Goal: Information Seeking & Learning: Understand process/instructions

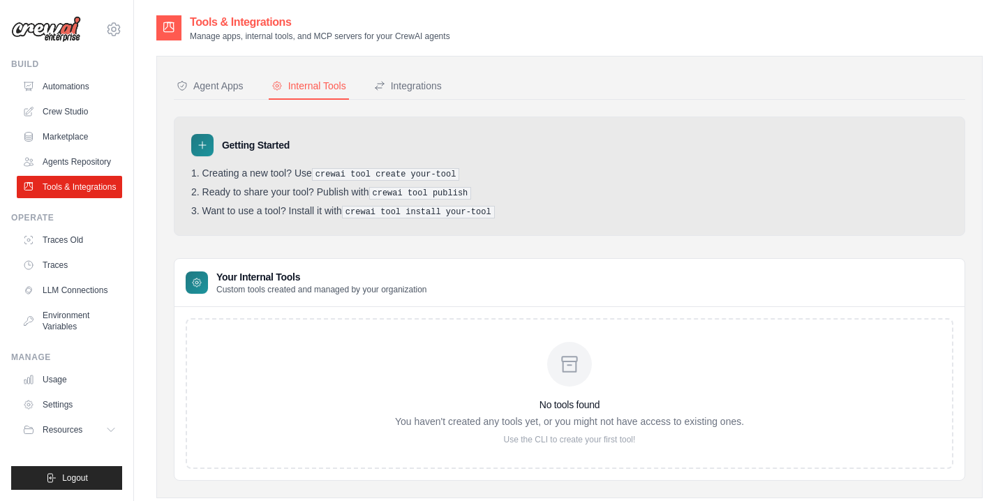
click at [345, 172] on pre "crewai tool create your-tool" at bounding box center [386, 174] width 148 height 13
drag, startPoint x: 315, startPoint y: 178, endPoint x: 497, endPoint y: 185, distance: 182.2
click at [497, 185] on ol "Creating a new tool? Use crewai tool create your-tool Ready to share your tool?…" at bounding box center [569, 192] width 756 height 51
click at [414, 87] on div "Integrations" at bounding box center [408, 86] width 68 height 14
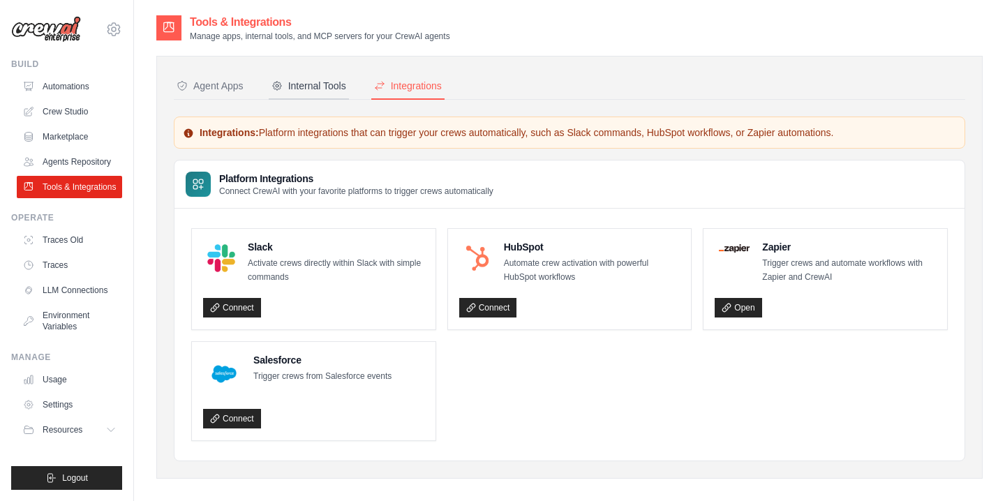
click at [316, 90] on div "Internal Tools" at bounding box center [308, 86] width 75 height 14
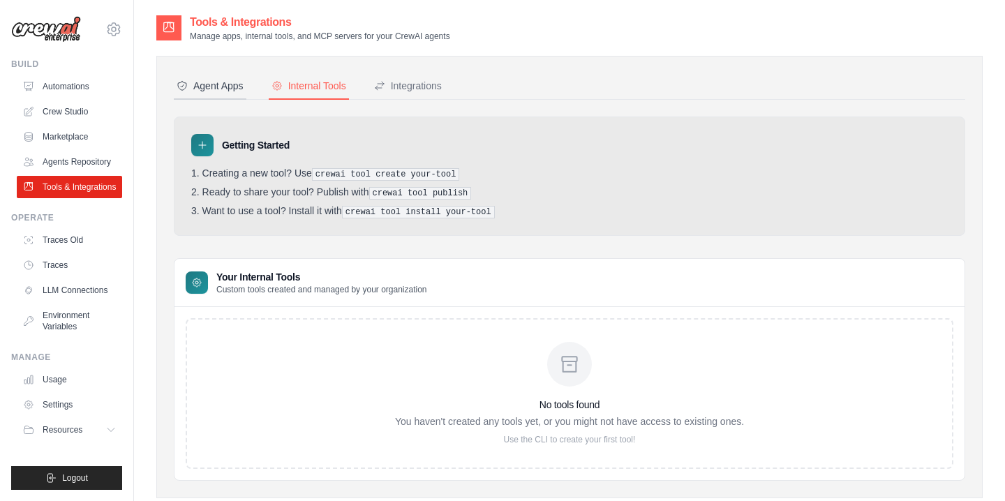
click at [218, 87] on div "Agent Apps" at bounding box center [210, 86] width 67 height 14
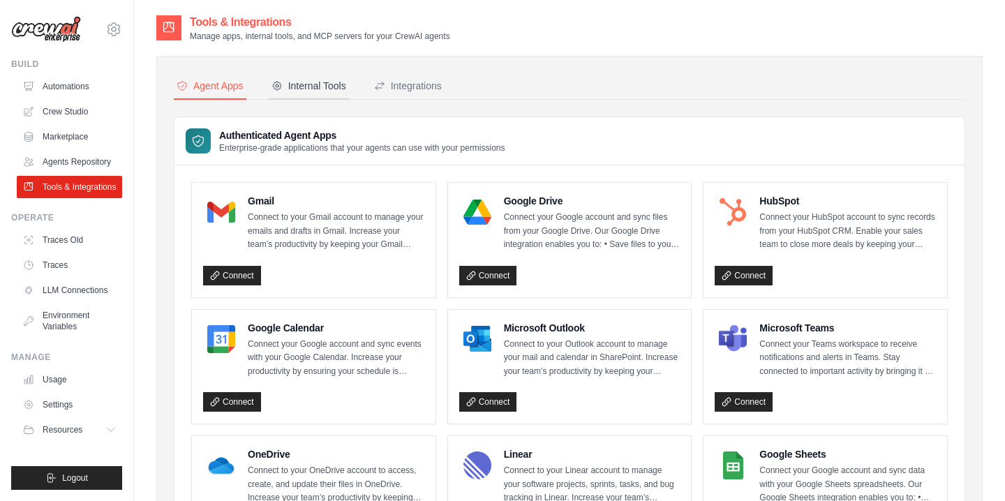
click at [308, 87] on div "Internal Tools" at bounding box center [308, 86] width 75 height 14
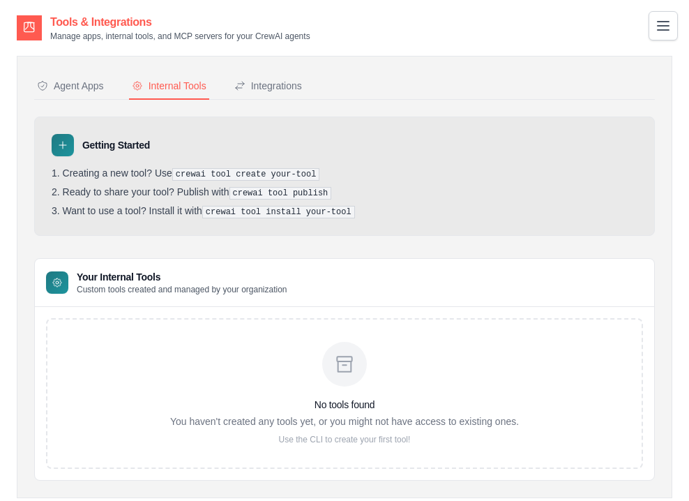
click at [206, 180] on ol "Creating a new tool? Use crewai tool create your-tool Ready to share your tool?…" at bounding box center [345, 192] width 586 height 51
drag, startPoint x: 181, startPoint y: 172, endPoint x: 393, endPoint y: 171, distance: 212.1
click at [393, 171] on li "Creating a new tool? Use crewai tool create your-tool" at bounding box center [345, 173] width 586 height 13
drag, startPoint x: 179, startPoint y: 173, endPoint x: 345, endPoint y: 173, distance: 166.1
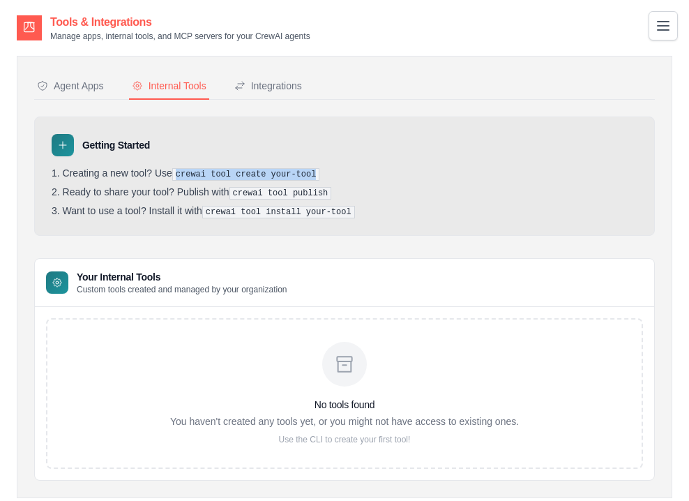
click at [345, 173] on li "Creating a new tool? Use crewai tool create your-tool" at bounding box center [345, 173] width 586 height 13
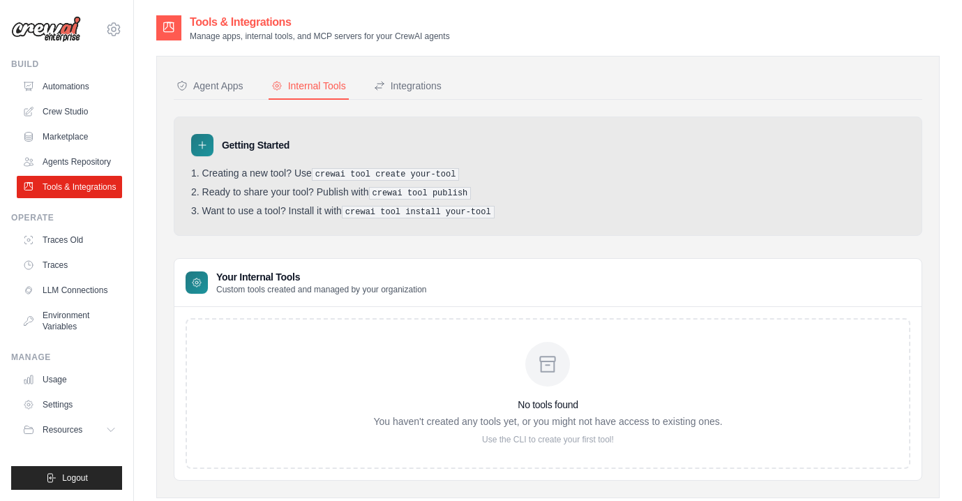
click at [405, 166] on div "Getting Started Creating a new tool? Use crewai tool create your-tool Ready to …" at bounding box center [548, 176] width 749 height 119
drag, startPoint x: 320, startPoint y: 172, endPoint x: 410, endPoint y: 174, distance: 90.7
click at [410, 174] on pre "crewai tool create your-tool" at bounding box center [386, 174] width 148 height 13
copy pre "crewai tool create"
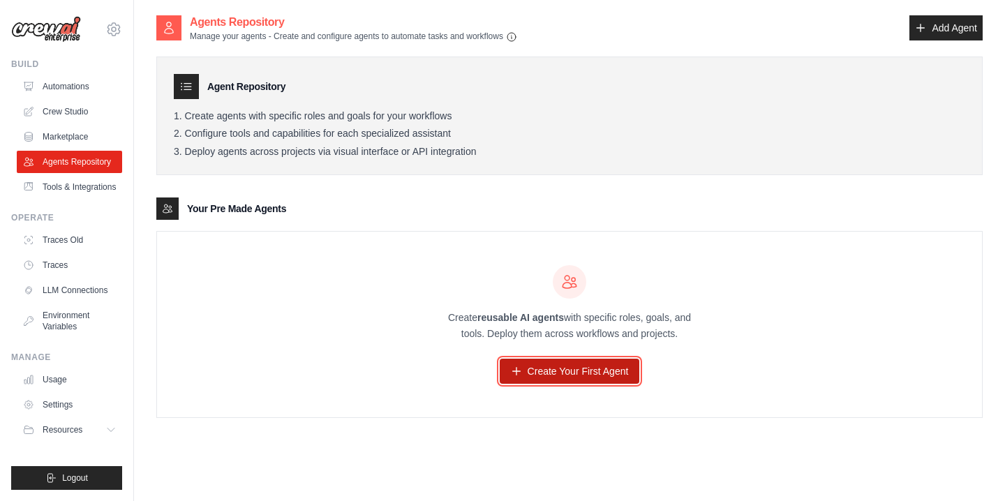
click at [562, 375] on link "Create Your First Agent" at bounding box center [570, 371] width 140 height 25
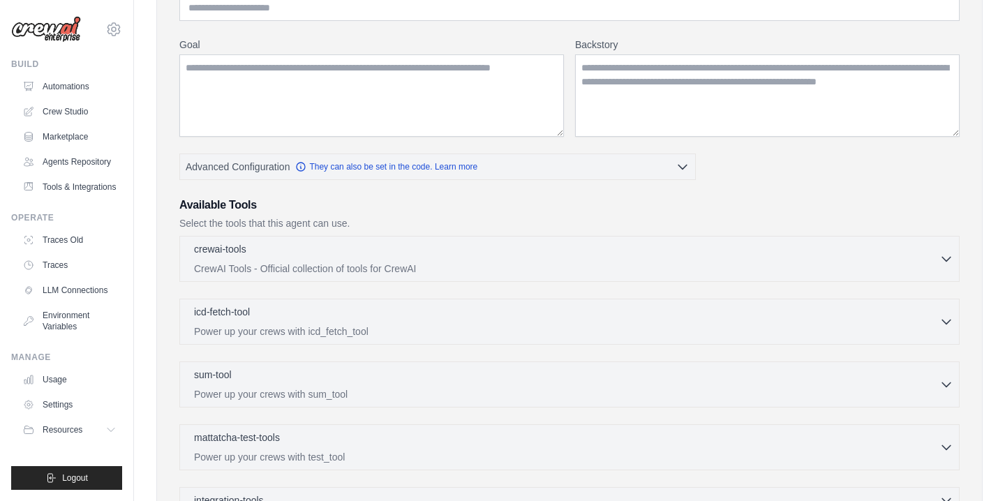
scroll to position [154, 0]
click at [950, 264] on button "crewai-tools 0 selected CrewAI Tools - Official collection of tools for CrewAI" at bounding box center [569, 255] width 767 height 33
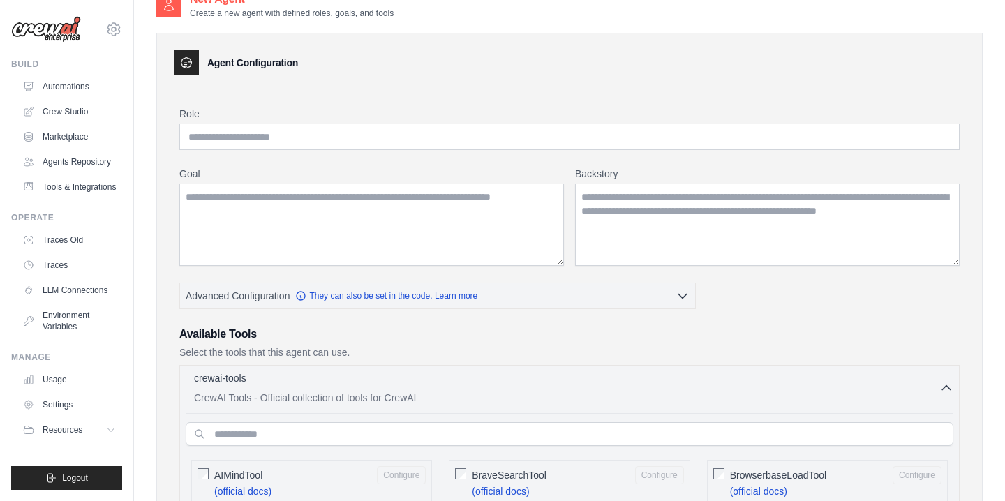
scroll to position [0, 0]
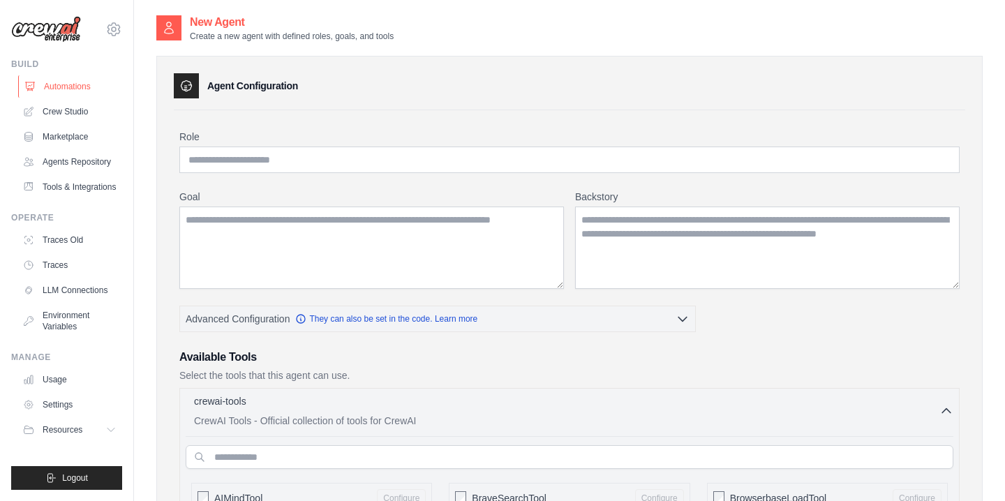
click at [79, 93] on link "Automations" at bounding box center [70, 86] width 105 height 22
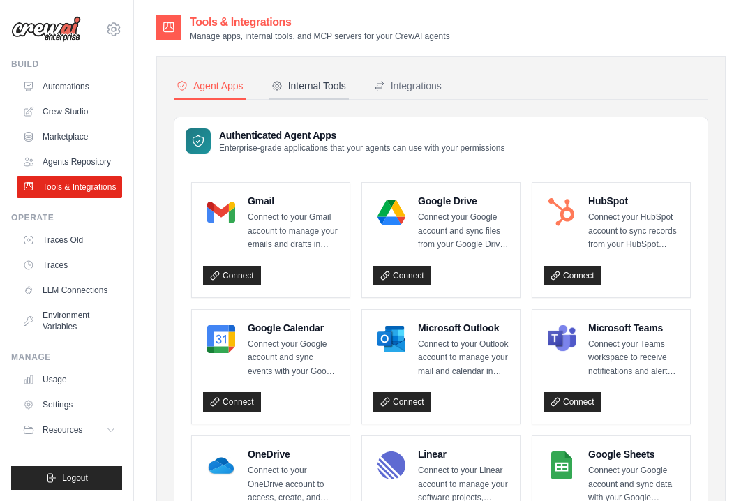
click at [317, 90] on div "Internal Tools" at bounding box center [308, 86] width 75 height 14
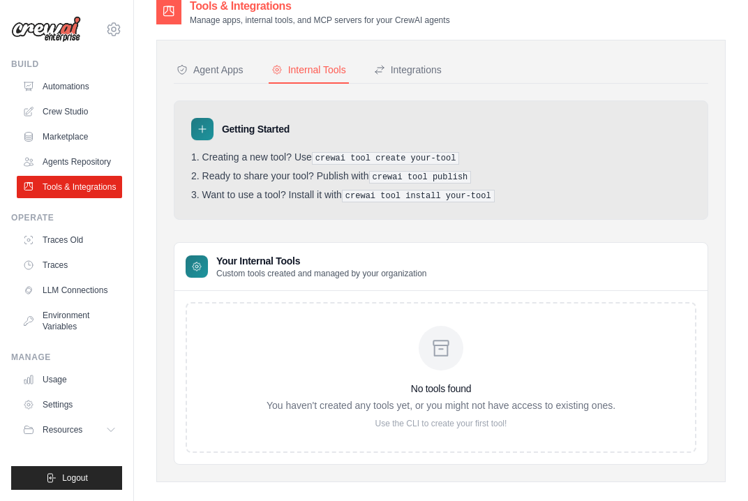
scroll to position [14, 0]
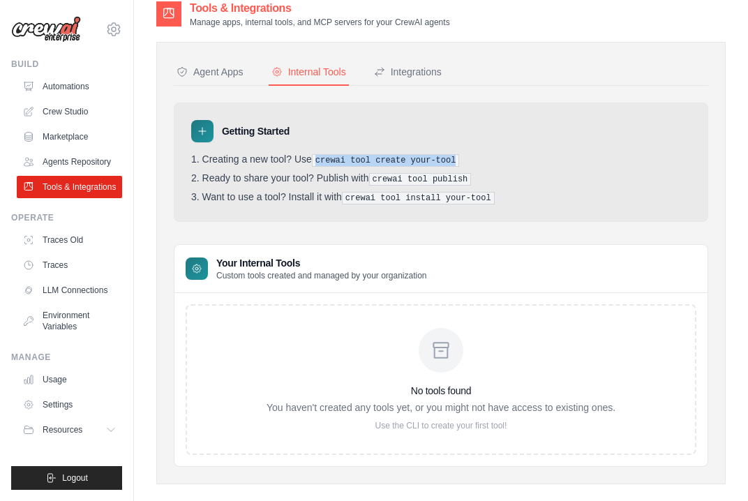
drag, startPoint x: 317, startPoint y: 159, endPoint x: 460, endPoint y: 159, distance: 143.0
click at [460, 159] on pre "crewai tool create your-tool" at bounding box center [386, 160] width 148 height 13
